Goal: Check status

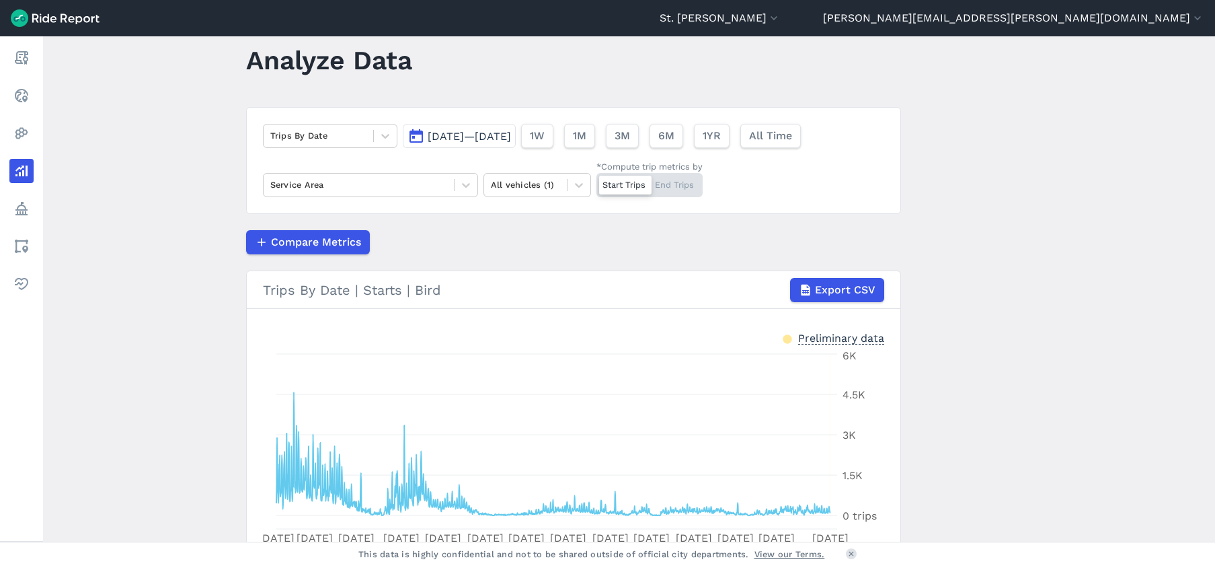
scroll to position [28, 0]
click at [374, 143] on div at bounding box center [385, 137] width 23 height 23
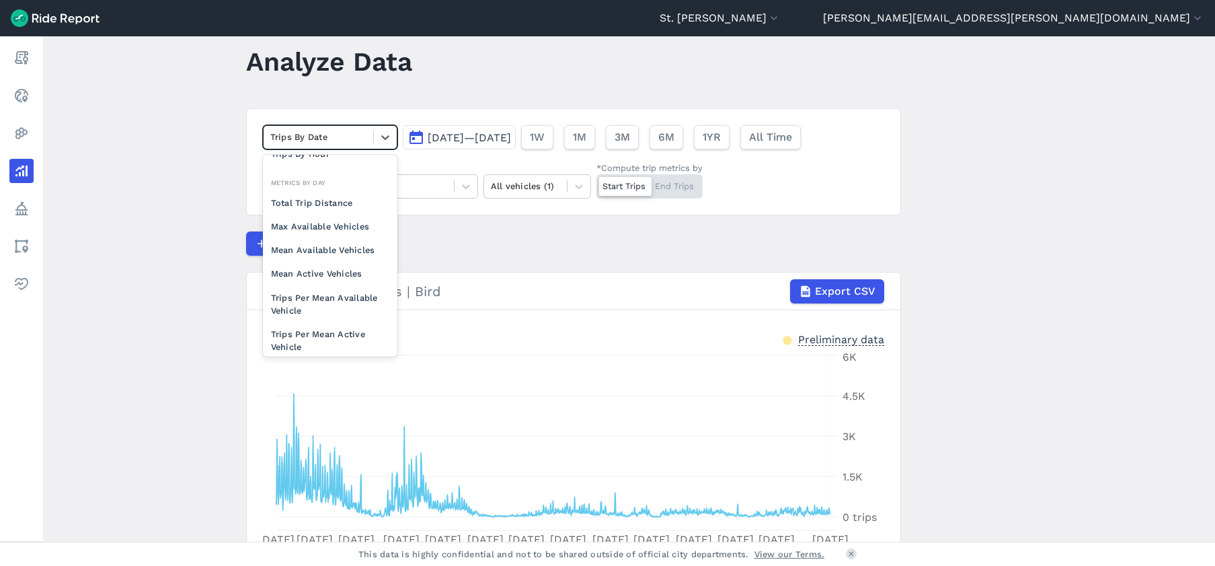
scroll to position [117, 0]
click at [352, 269] on div "Trips Per Mean Available Vehicle" at bounding box center [330, 269] width 134 height 36
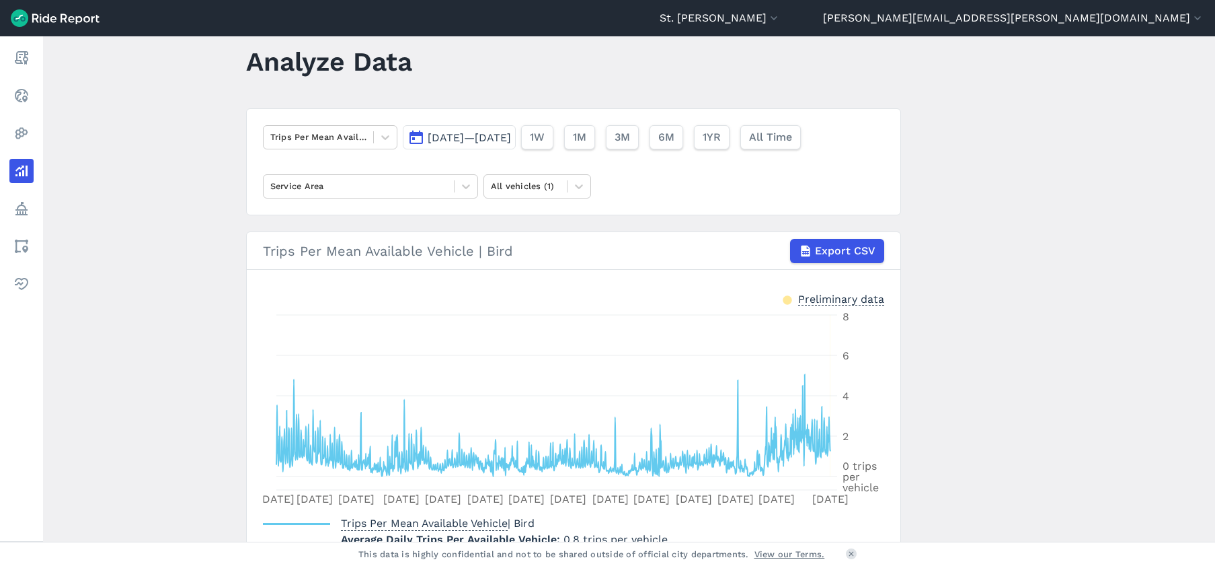
click at [511, 140] on span "[DATE]—[DATE]" at bounding box center [469, 137] width 83 height 13
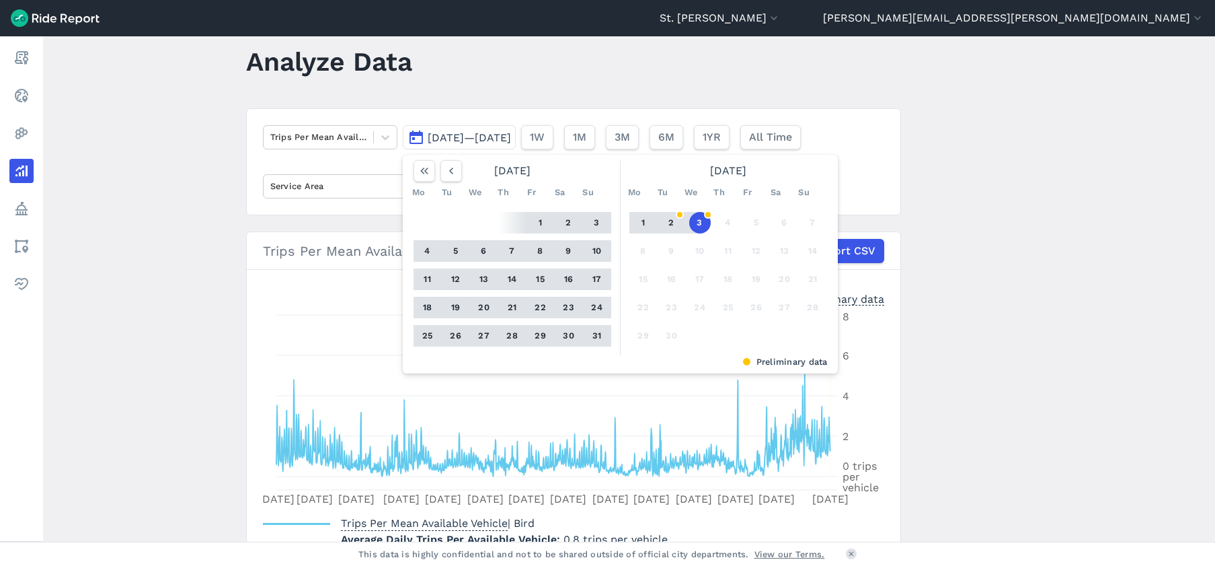
click at [539, 216] on button "1" at bounding box center [541, 223] width 22 height 22
click at [590, 334] on button "31" at bounding box center [597, 336] width 22 height 22
